Goal: Task Accomplishment & Management: Manage account settings

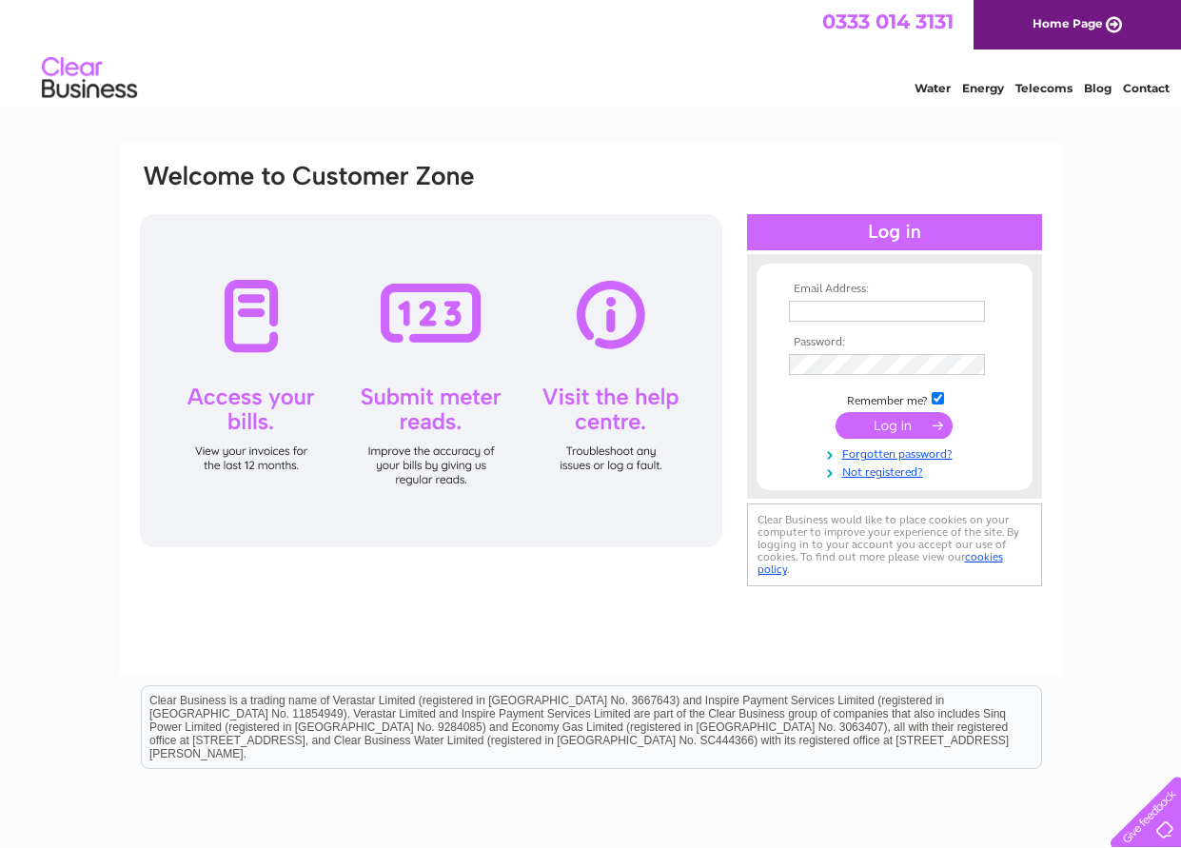
type input "accounts@conrealest.com"
click at [919, 423] on input "submit" at bounding box center [894, 425] width 117 height 27
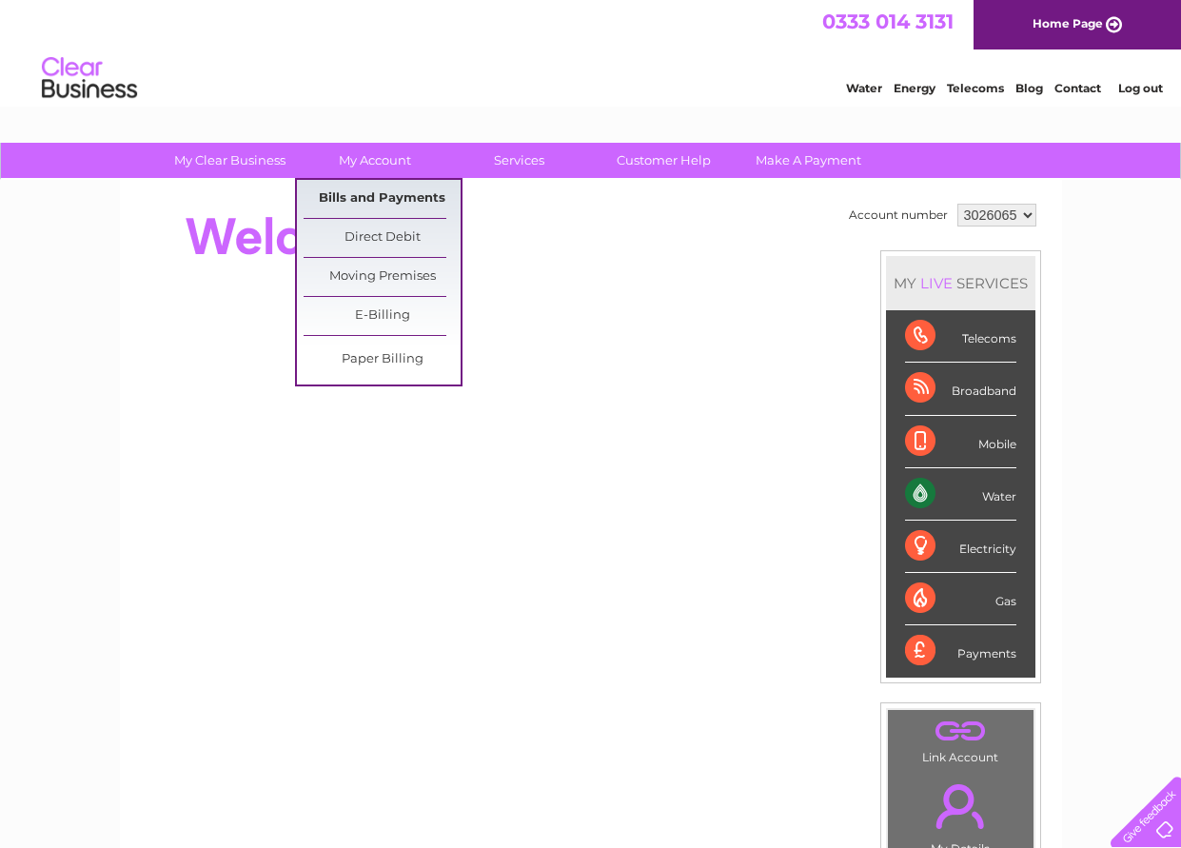
click at [380, 196] on link "Bills and Payments" at bounding box center [382, 199] width 157 height 38
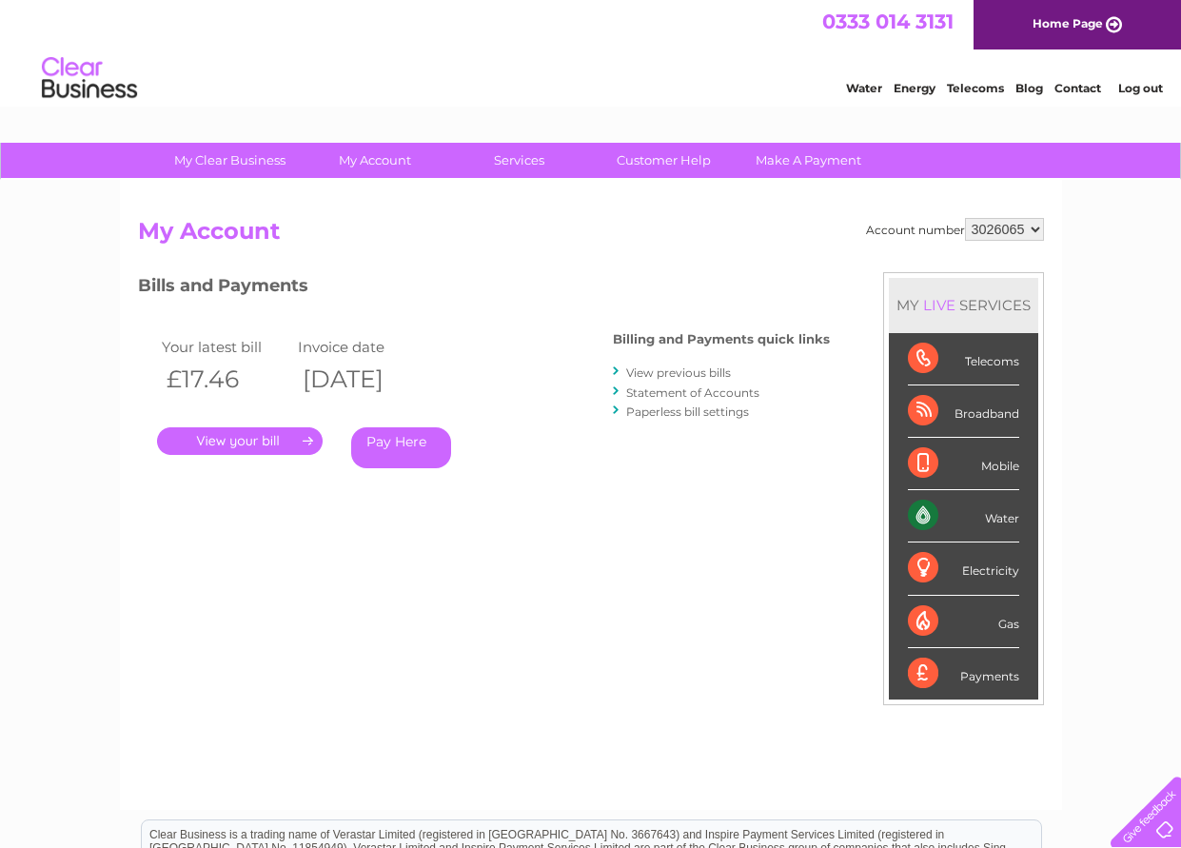
click at [262, 440] on link "." at bounding box center [240, 441] width 166 height 28
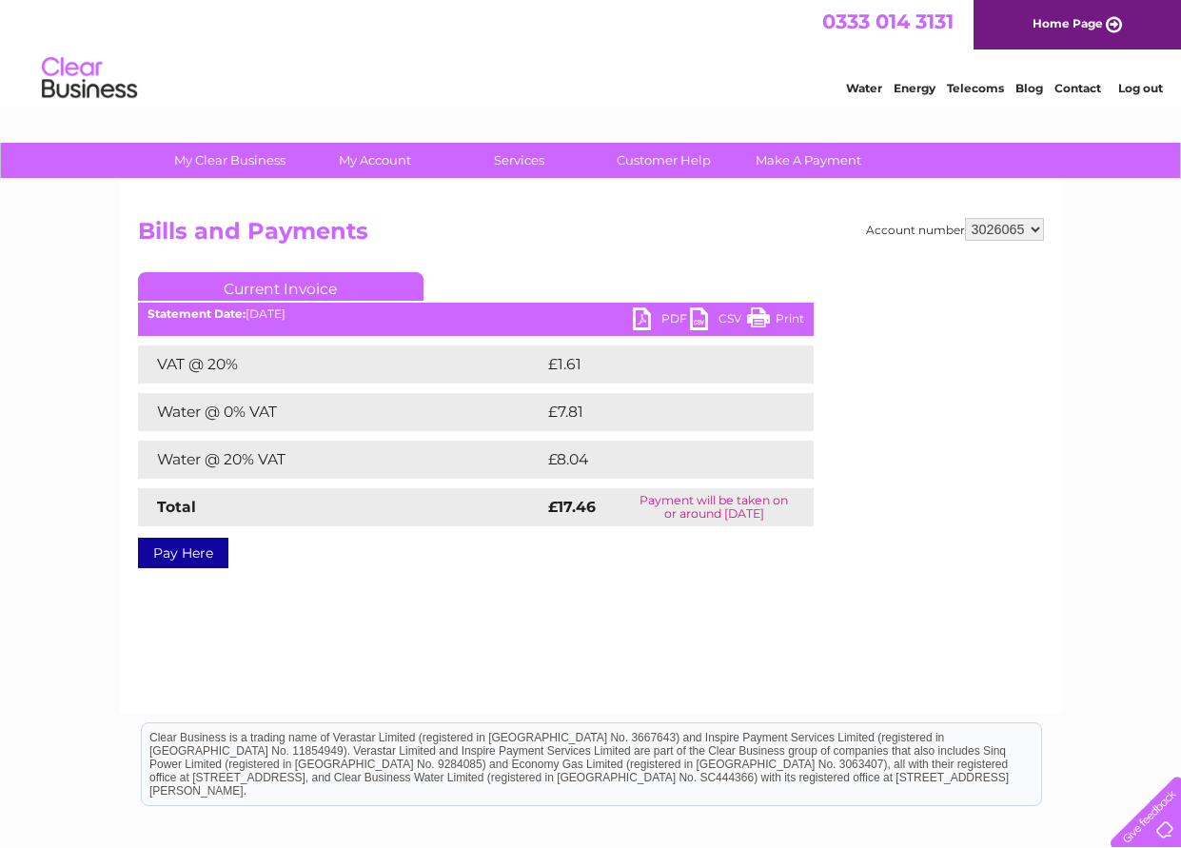
click at [643, 321] on link "PDF" at bounding box center [661, 321] width 57 height 28
